Goal: Task Accomplishment & Management: Manage account settings

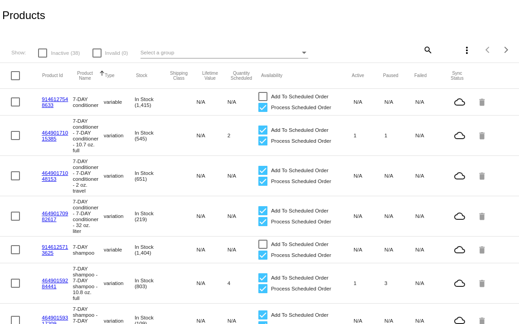
click at [426, 47] on mat-icon "search" at bounding box center [427, 50] width 11 height 14
click at [82, 78] on button "Product Name" at bounding box center [84, 76] width 23 height 10
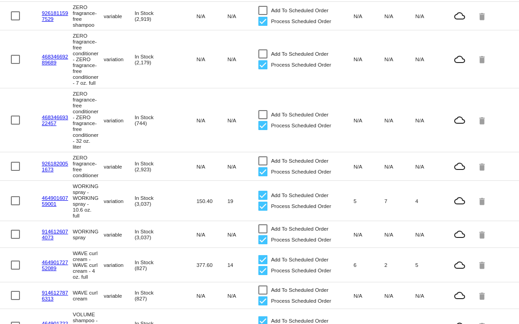
scroll to position [247, 0]
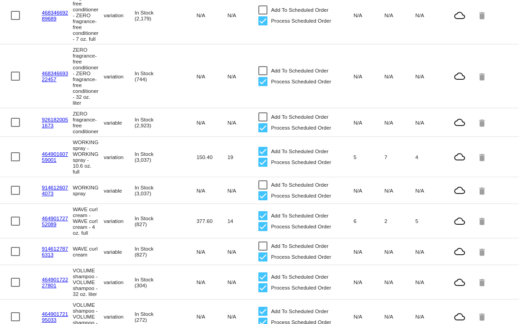
click at [48, 227] on link "46490172752089" at bounding box center [55, 221] width 26 height 12
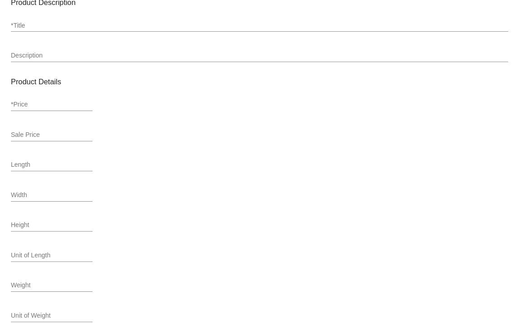
type input "variation"
type input "521233"
type input "46490172752089"
type input "CR-WAVE-RET"
type input "WAVE curl cream - WAVE curl cream - 4 oz. full"
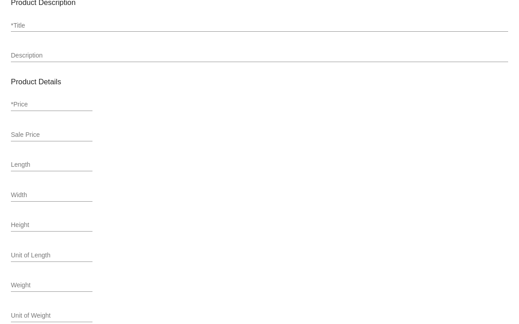
type input "Hydrate &amp; Define CurlsA medium-hold styling cream that provides a balance o…"
type input "18"
type input "16.2"
type input "0"
type input "Pound"
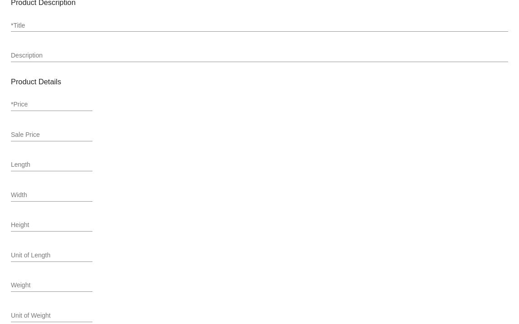
type input "In Stock (827)"
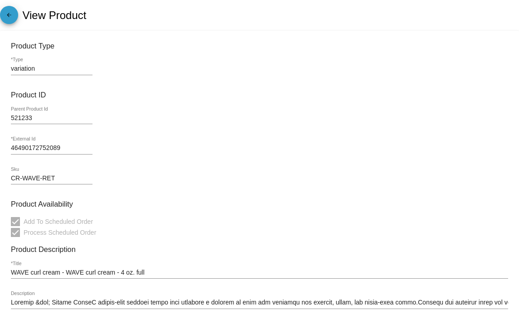
click at [8, 15] on mat-icon "arrow_back" at bounding box center [9, 17] width 11 height 11
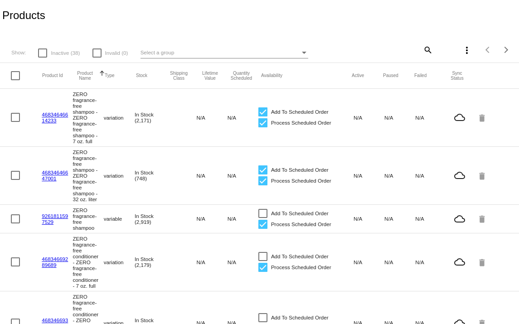
click at [50, 181] on link "46834646647001" at bounding box center [55, 176] width 26 height 12
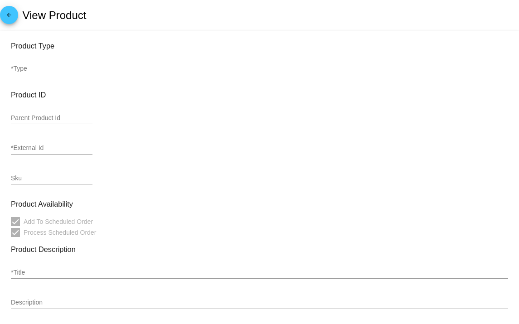
type input "variation"
type input "533506"
type input "46834646647001"
type input "SH-ZERO-32"
type input "ZERO fragrance-free shampoo - ZERO fragrance-free shampoo - 32 oz. liter"
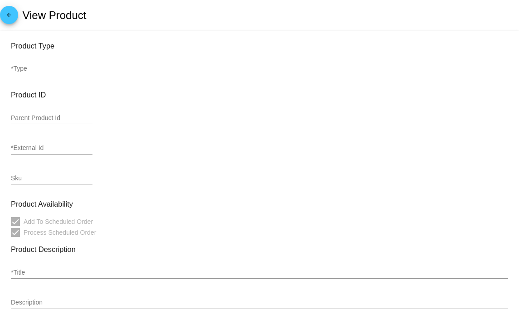
type input "Formulated for comfort, from scalp to senses.Free from added fragrance and sili…"
type input "84"
type input "75.6"
type input "0"
type input "Pound"
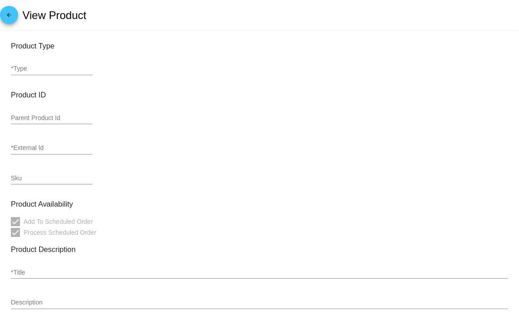
type input "In Stock (748)"
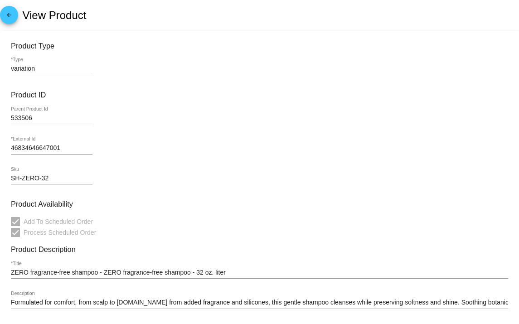
click at [8, 12] on mat-icon "arrow_back" at bounding box center [9, 17] width 11 height 11
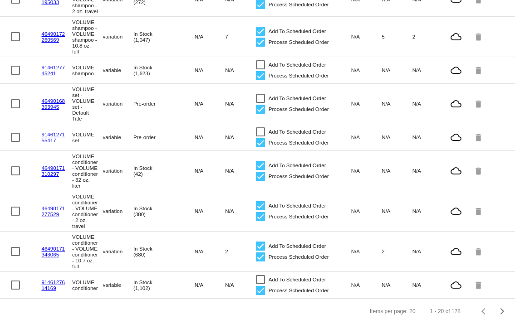
scroll to position [610, 0]
